Goal: Task Accomplishment & Management: Use online tool/utility

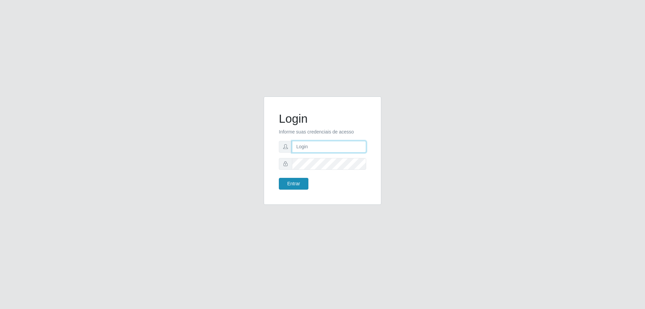
type input "[EMAIL_ADDRESS][DOMAIN_NAME]"
click at [289, 183] on button "Entrar" at bounding box center [294, 184] width 30 height 12
click at [295, 184] on button "Entrar" at bounding box center [294, 184] width 30 height 12
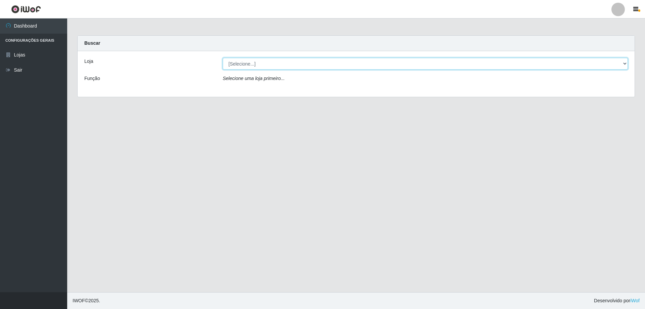
click at [259, 62] on select "[Selecione...] SuperShow Bis - [GEOGRAPHIC_DATA]" at bounding box center [425, 64] width 405 height 12
select select "59"
click at [223, 58] on select "[Selecione...] SuperShow Bis - [GEOGRAPHIC_DATA]" at bounding box center [425, 64] width 405 height 12
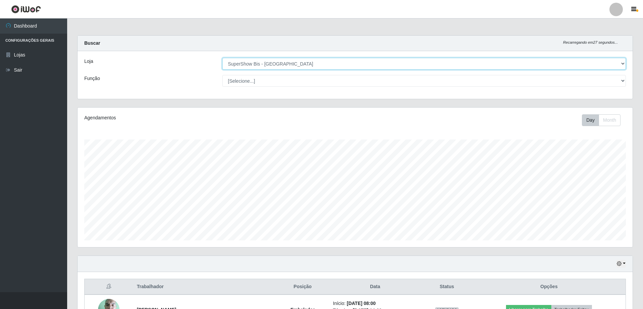
scroll to position [78, 0]
